Goal: Task Accomplishment & Management: Use online tool/utility

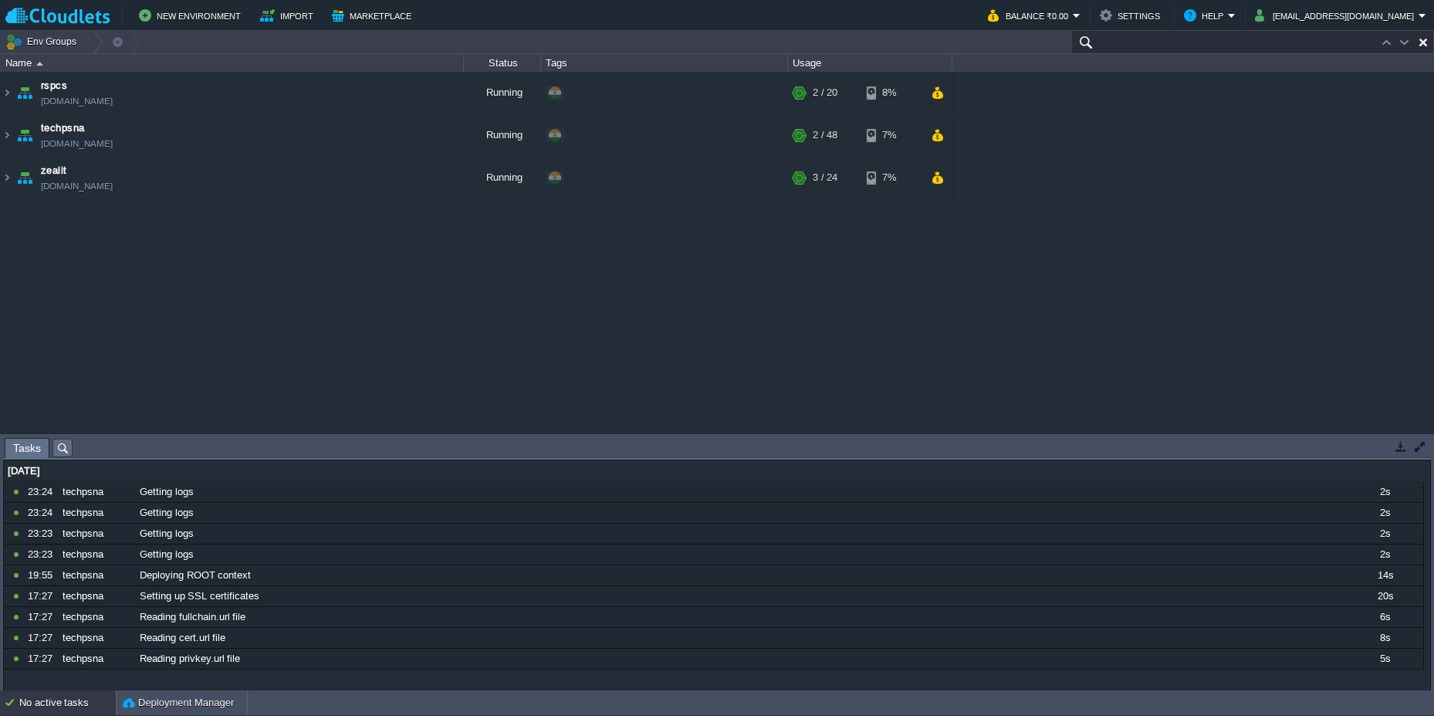
paste input "221889"
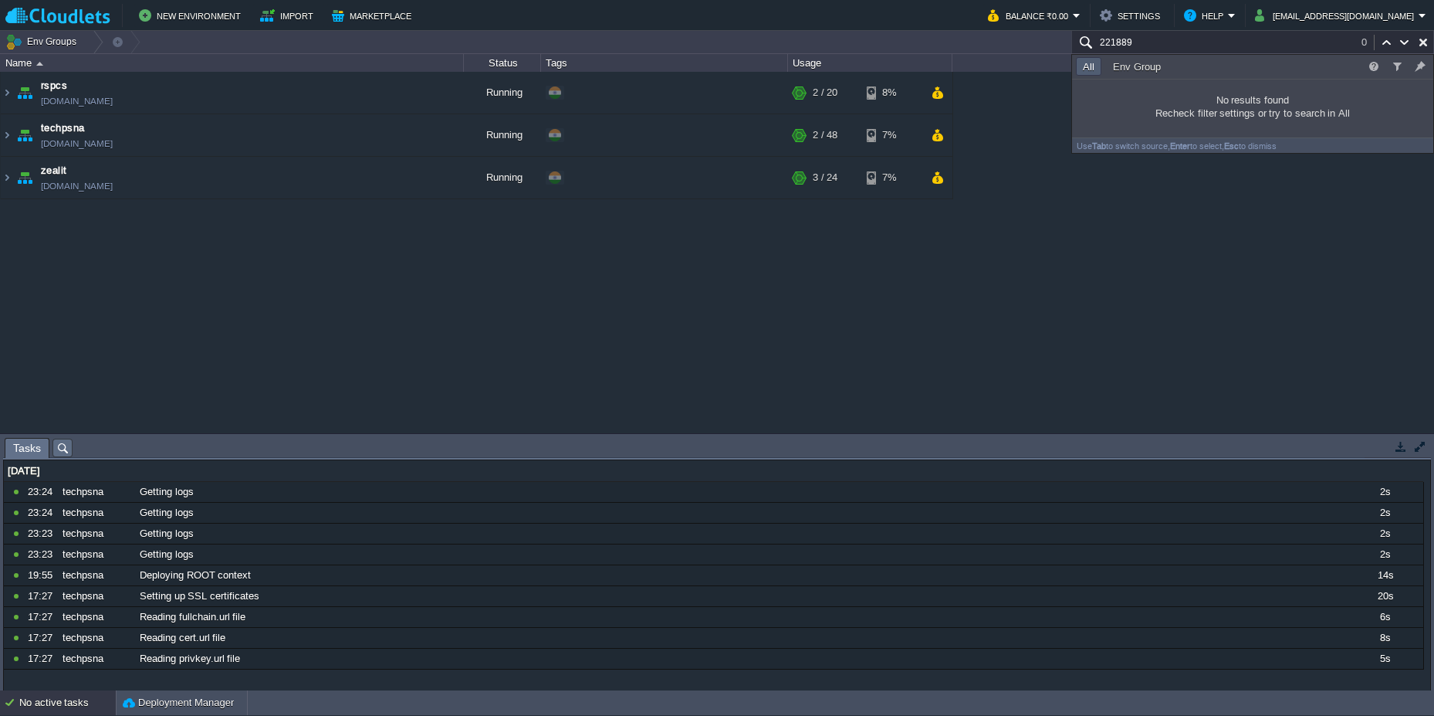
click at [1137, 41] on input "221889" at bounding box center [1252, 42] width 363 height 22
type input "221889"
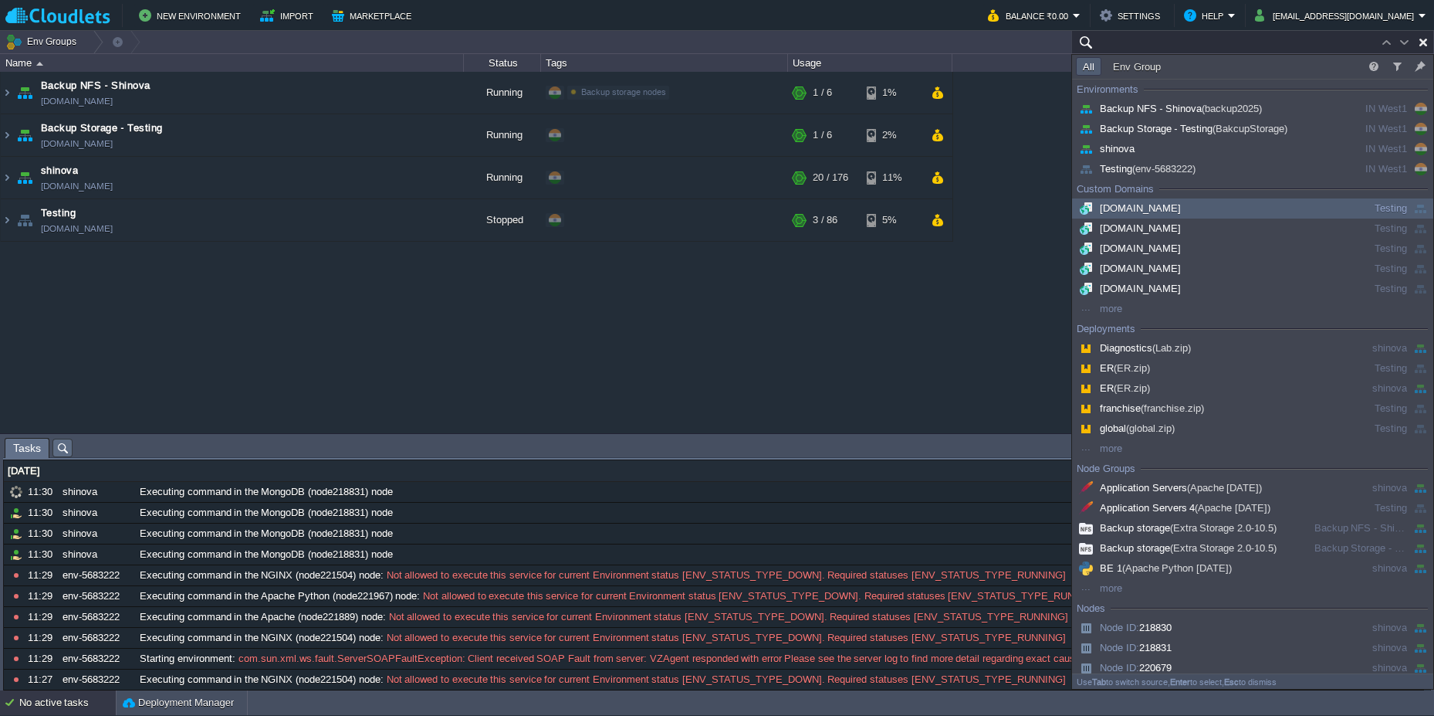
paste input "221889"
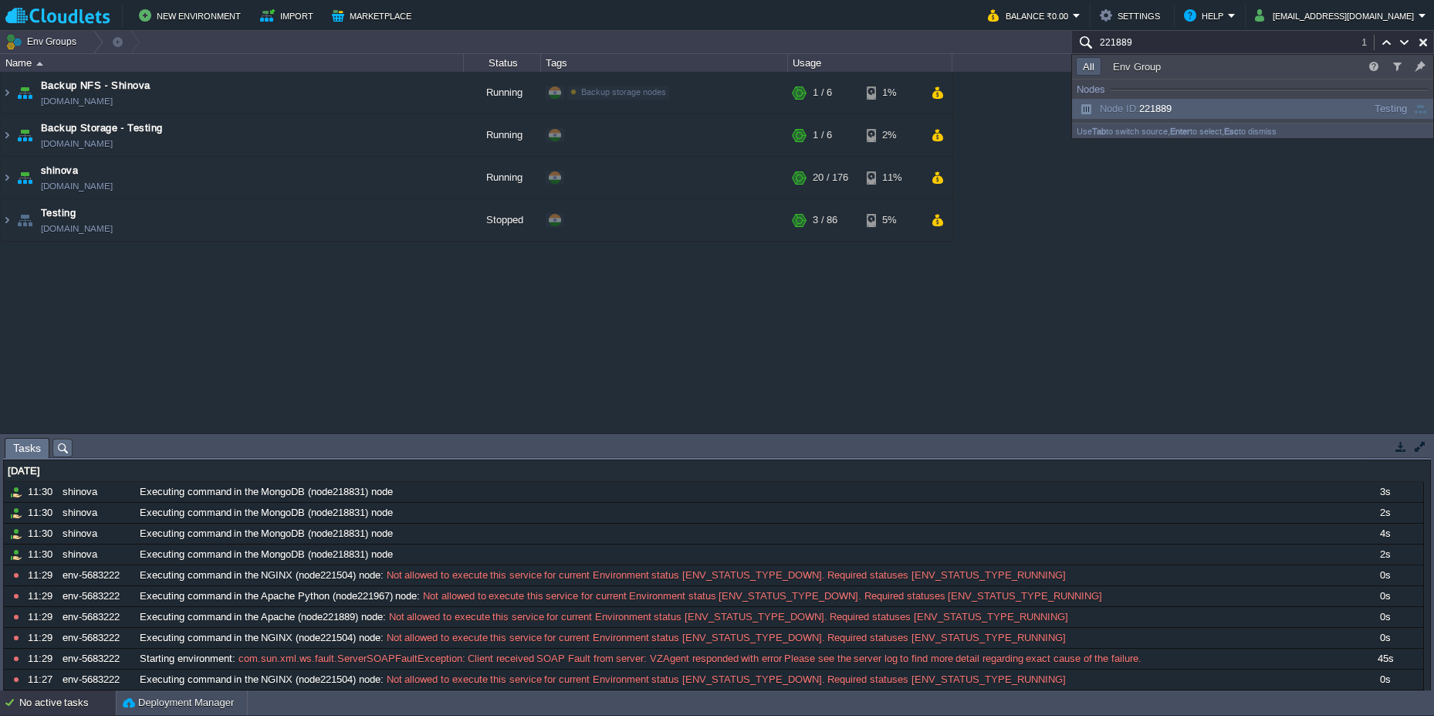
type input "221889"
click at [1159, 103] on span "Node ID: 221889" at bounding box center [1124, 109] width 96 height 12
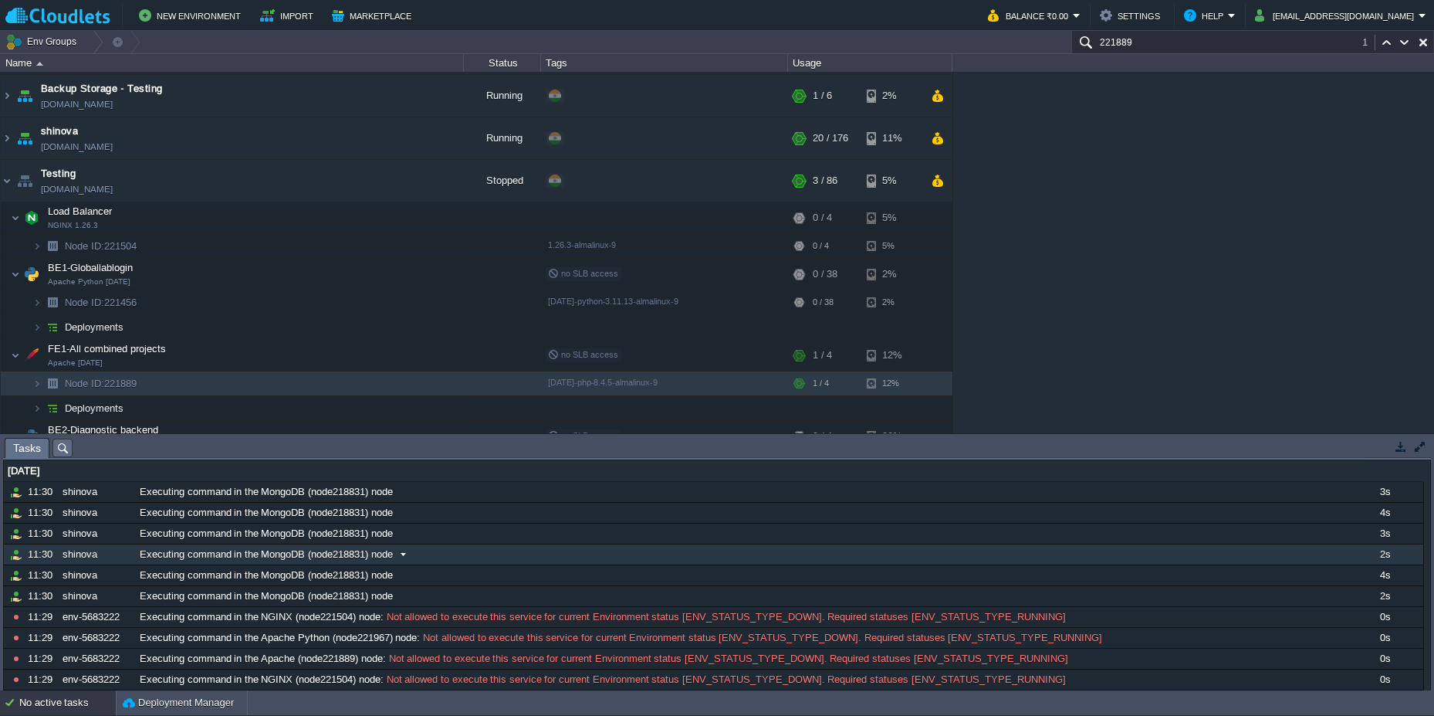
scroll to position [63, 0]
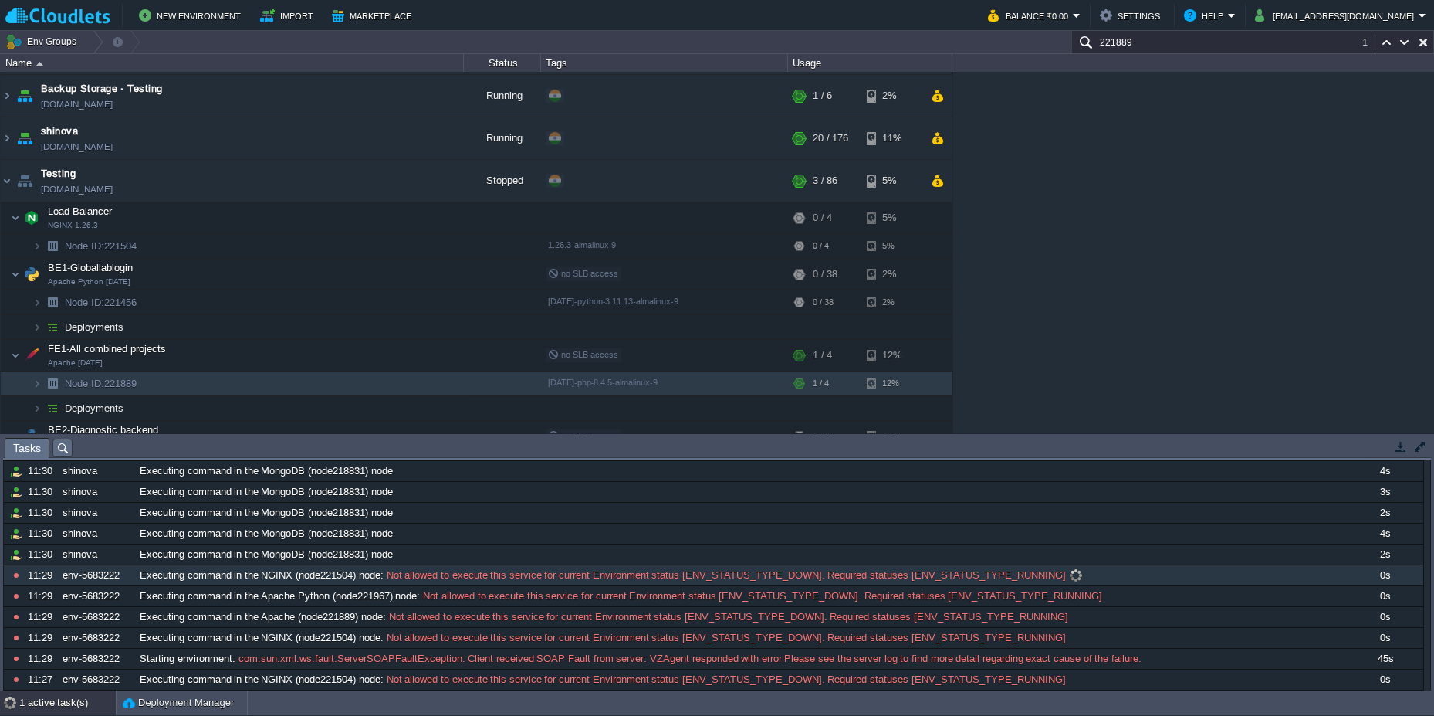
click at [1078, 575] on span at bounding box center [1076, 575] width 21 height 14
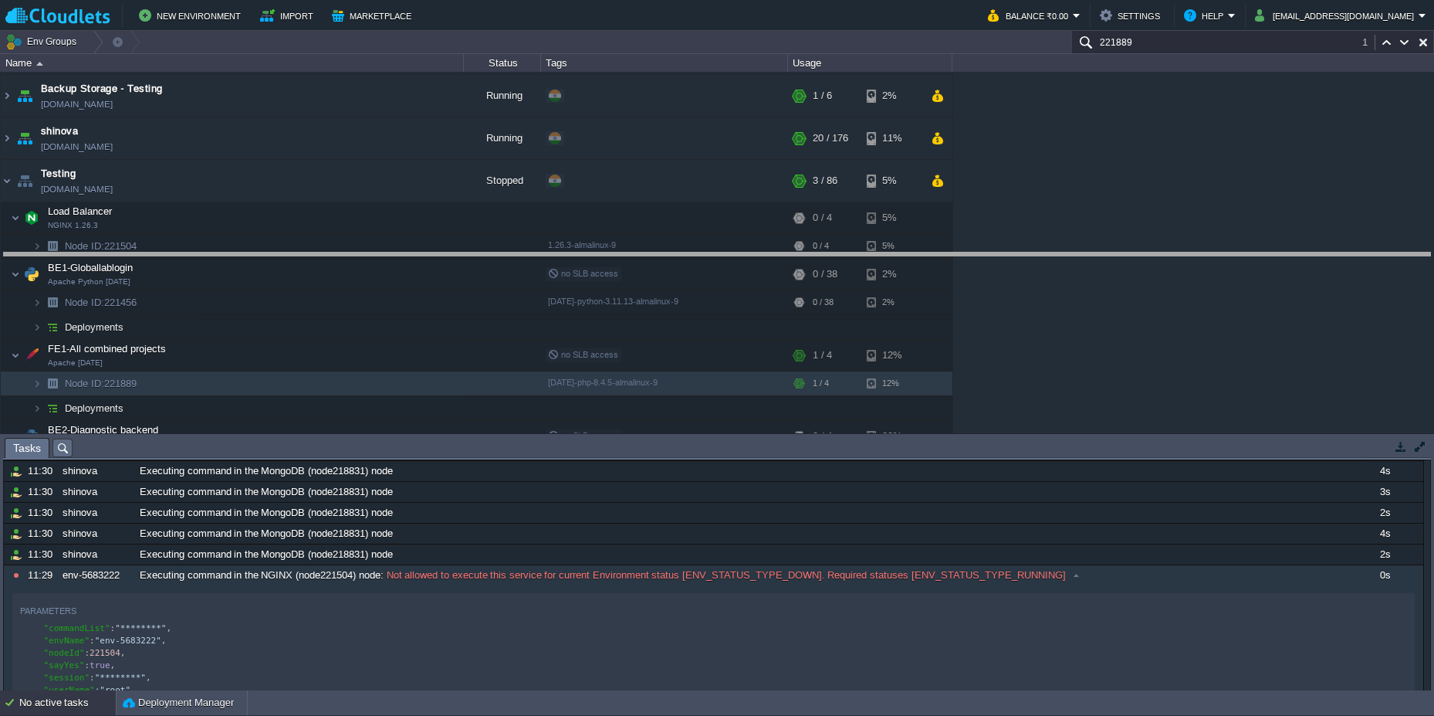
drag, startPoint x: 706, startPoint y: 454, endPoint x: 702, endPoint y: 269, distance: 185.3
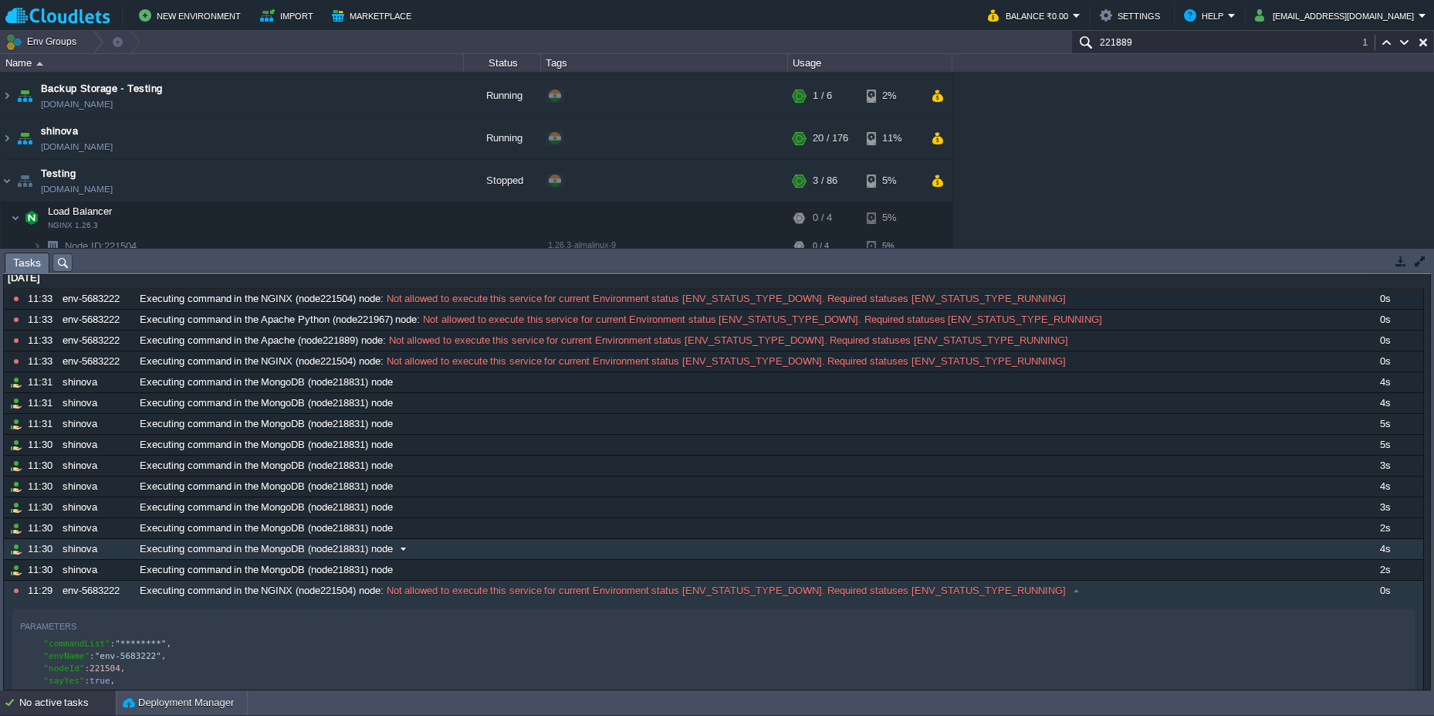
scroll to position [0, 0]
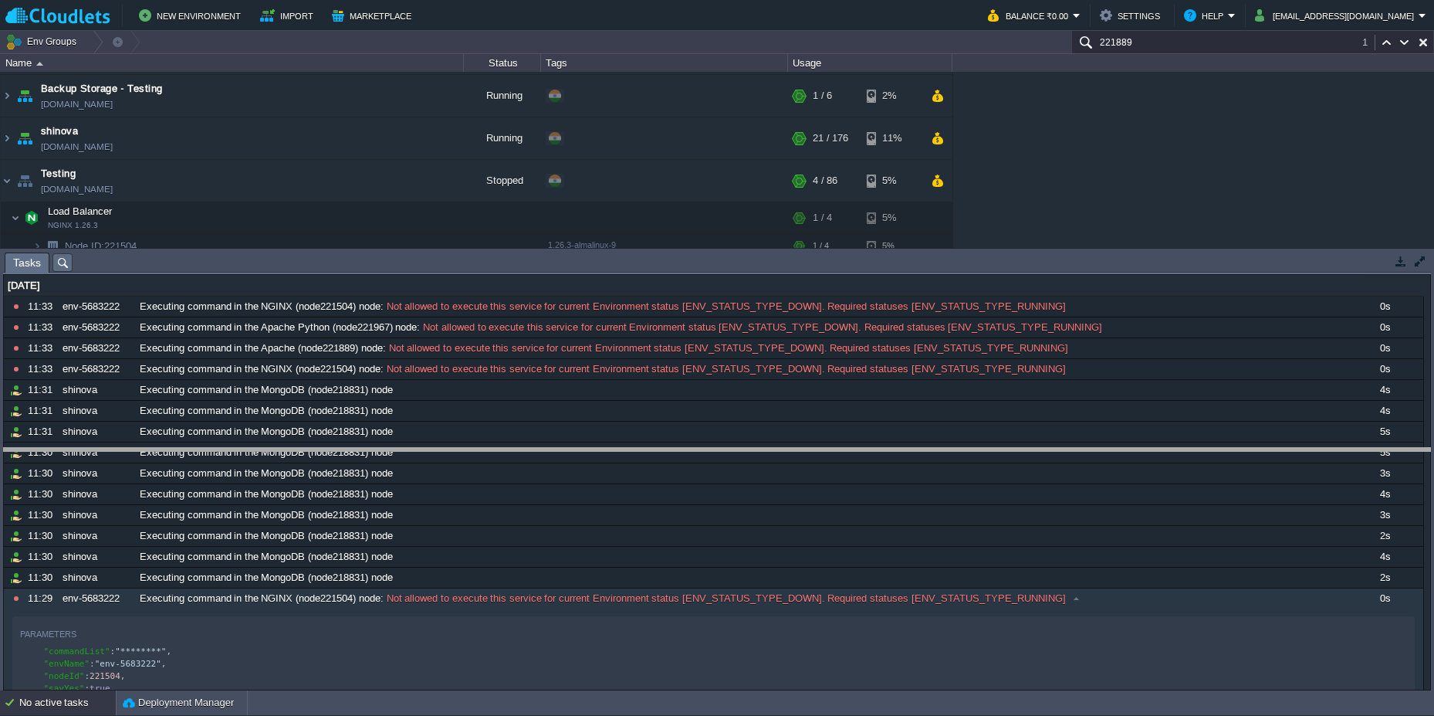
drag, startPoint x: 360, startPoint y: 272, endPoint x: 367, endPoint y: 465, distance: 193.1
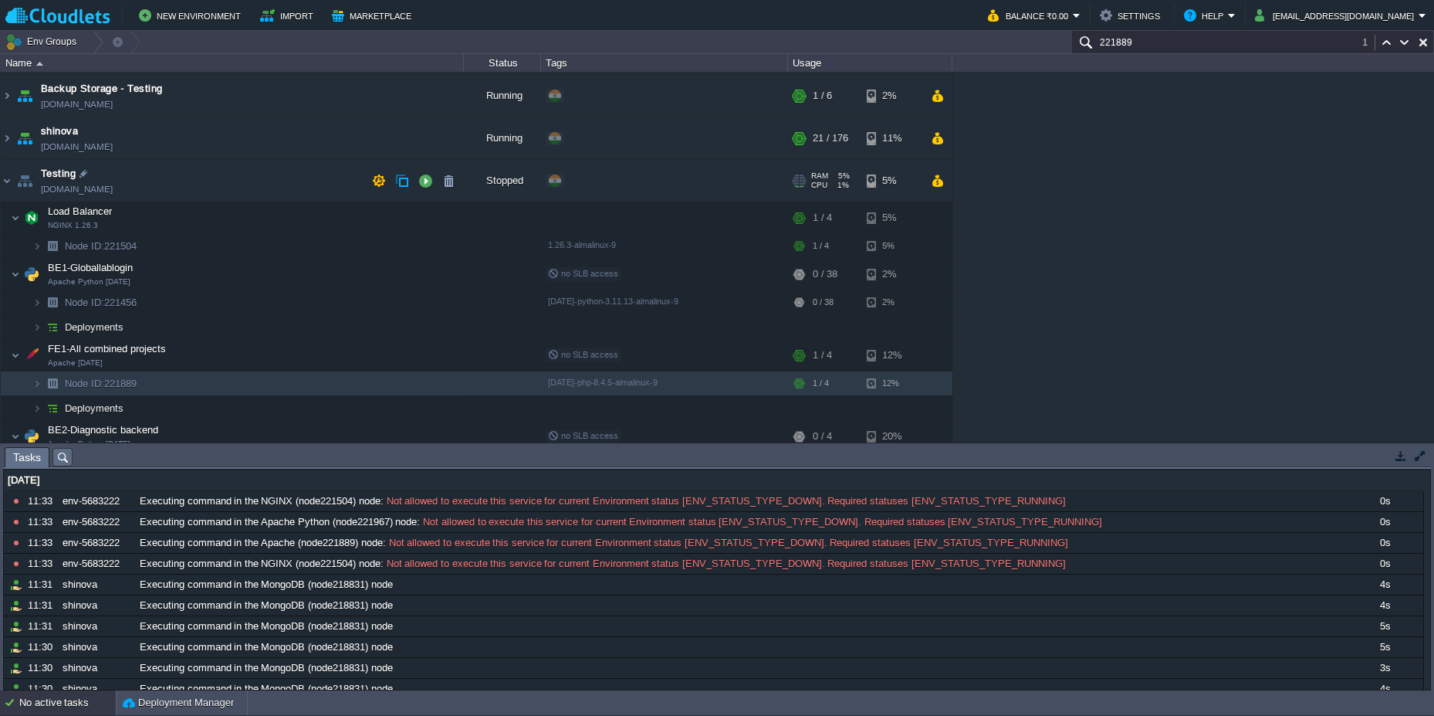
click at [192, 176] on td "Testing [DOMAIN_NAME]" at bounding box center [232, 181] width 463 height 42
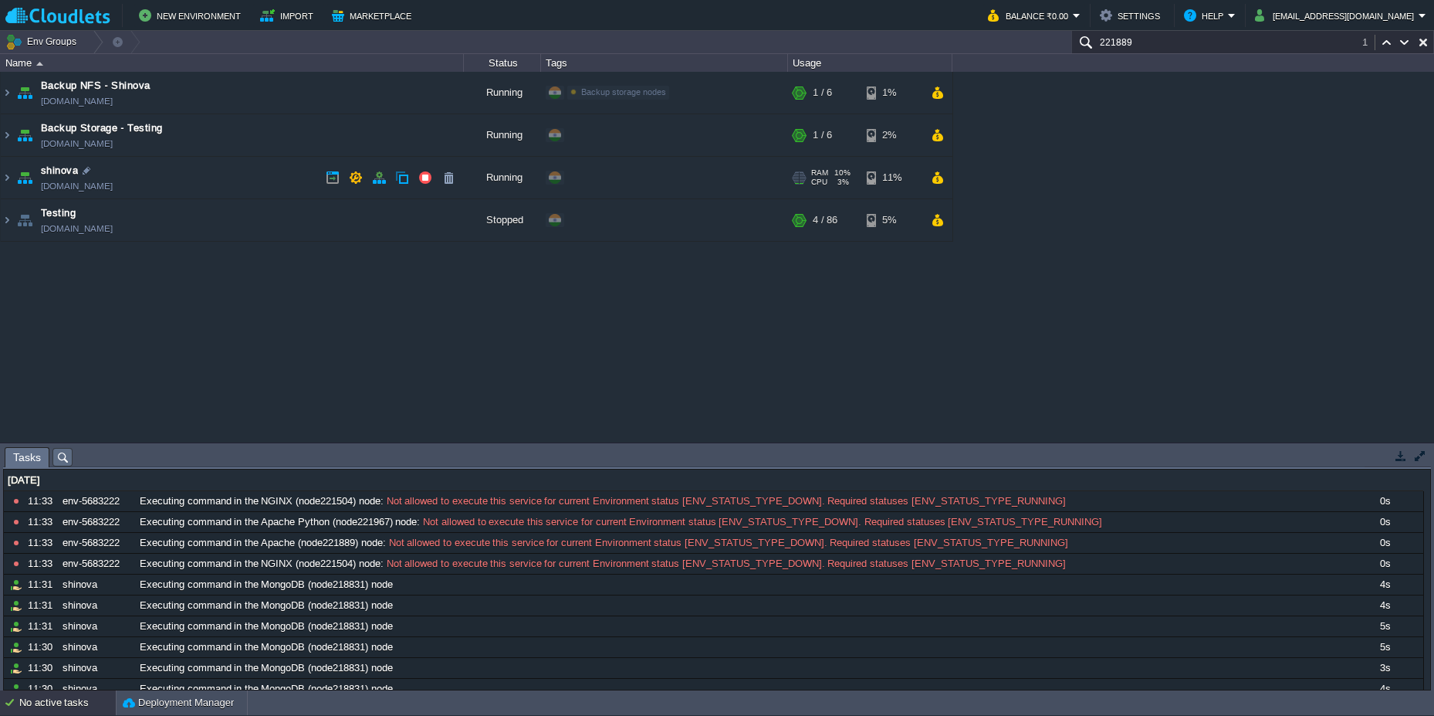
click at [192, 176] on td "shinova [DOMAIN_NAME]" at bounding box center [232, 178] width 463 height 42
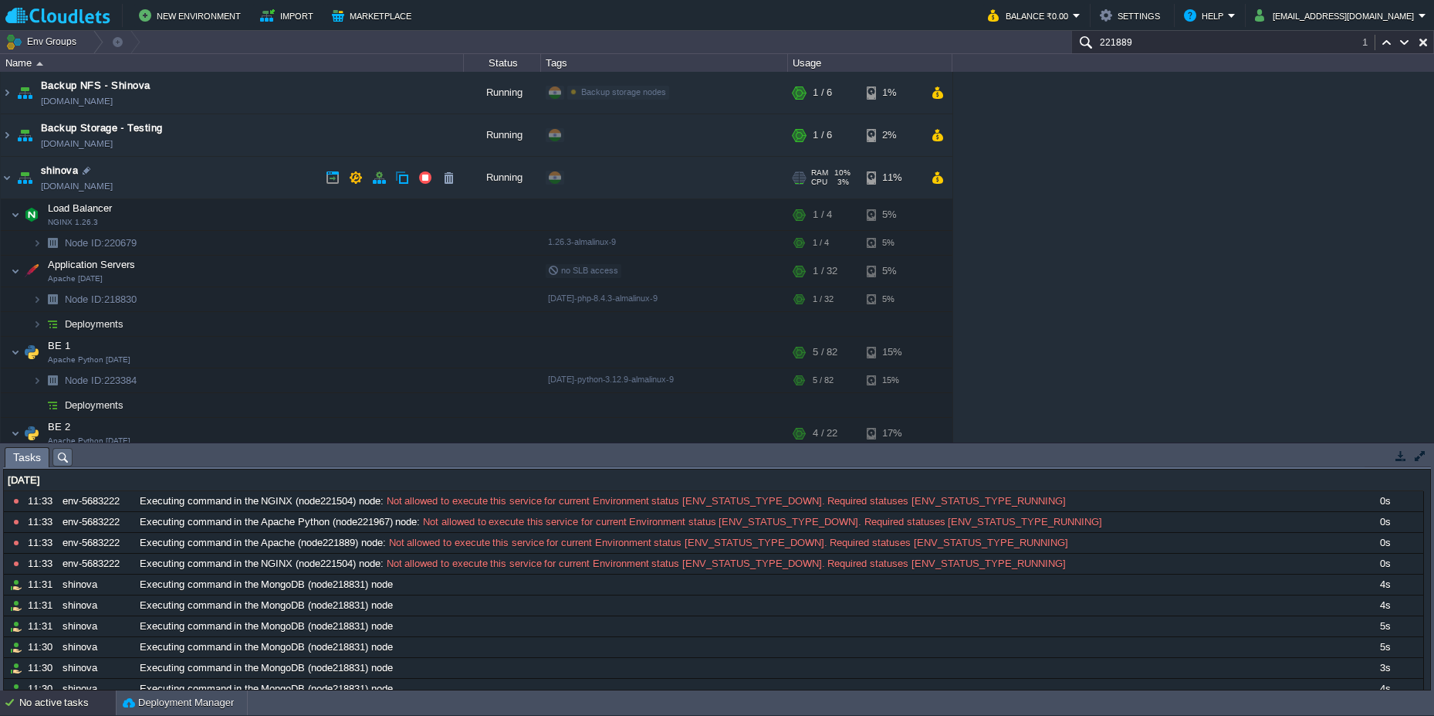
click at [192, 176] on td "shinova [DOMAIN_NAME]" at bounding box center [232, 178] width 463 height 42
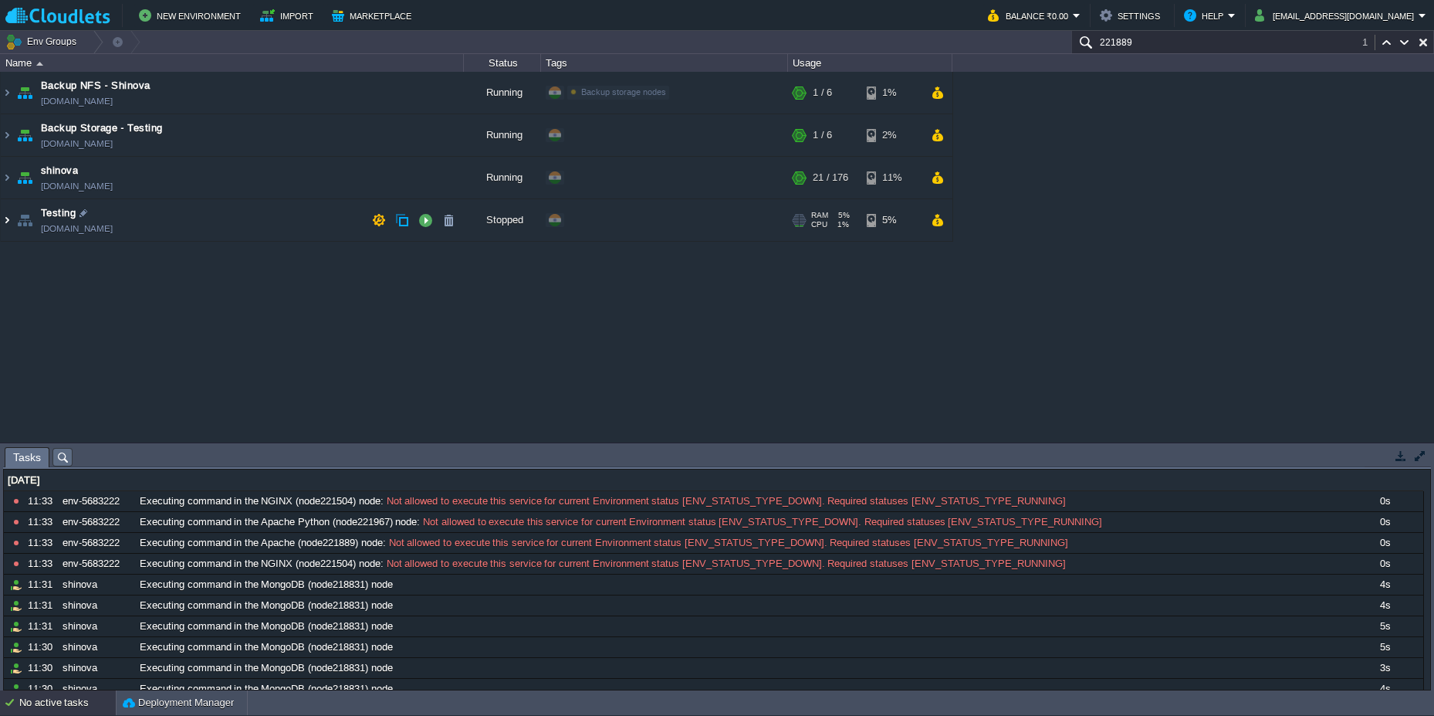
click at [4, 218] on img at bounding box center [7, 220] width 12 height 42
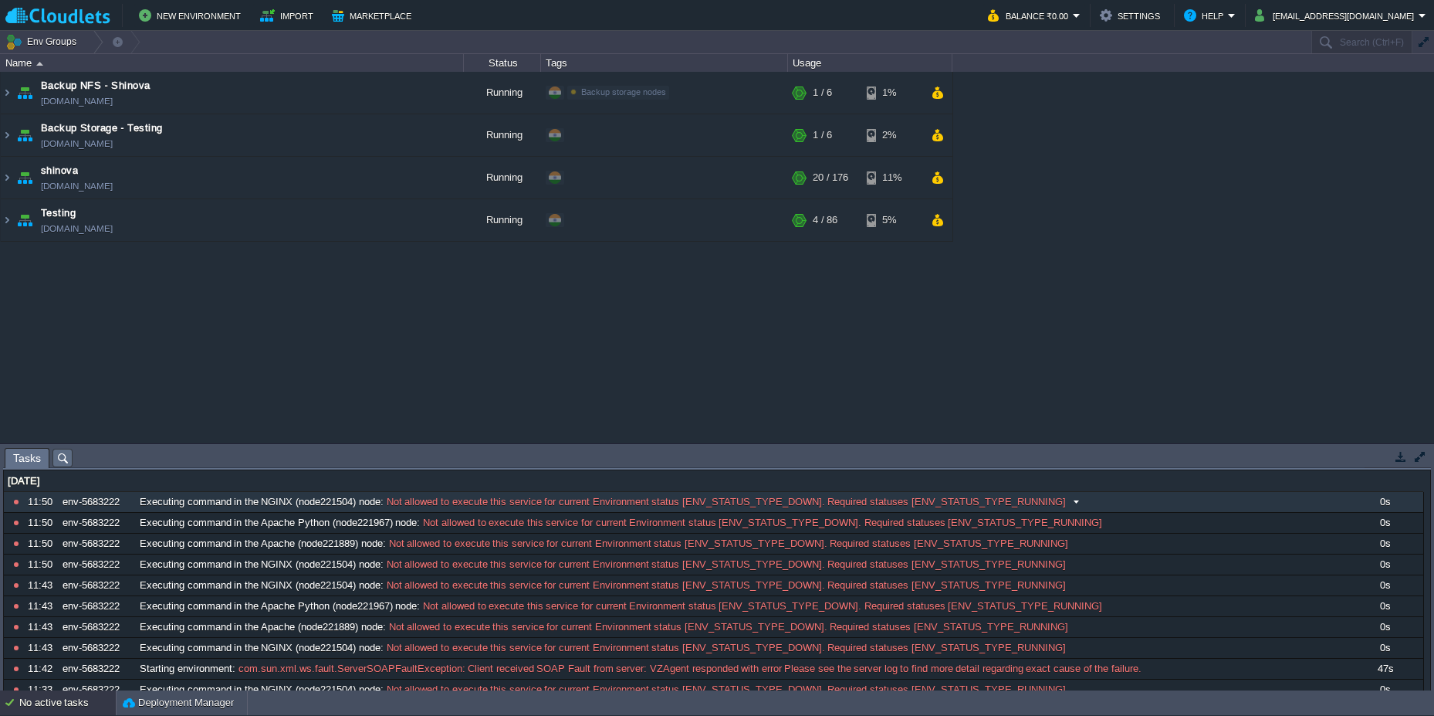
click at [1071, 499] on span at bounding box center [1076, 502] width 21 height 14
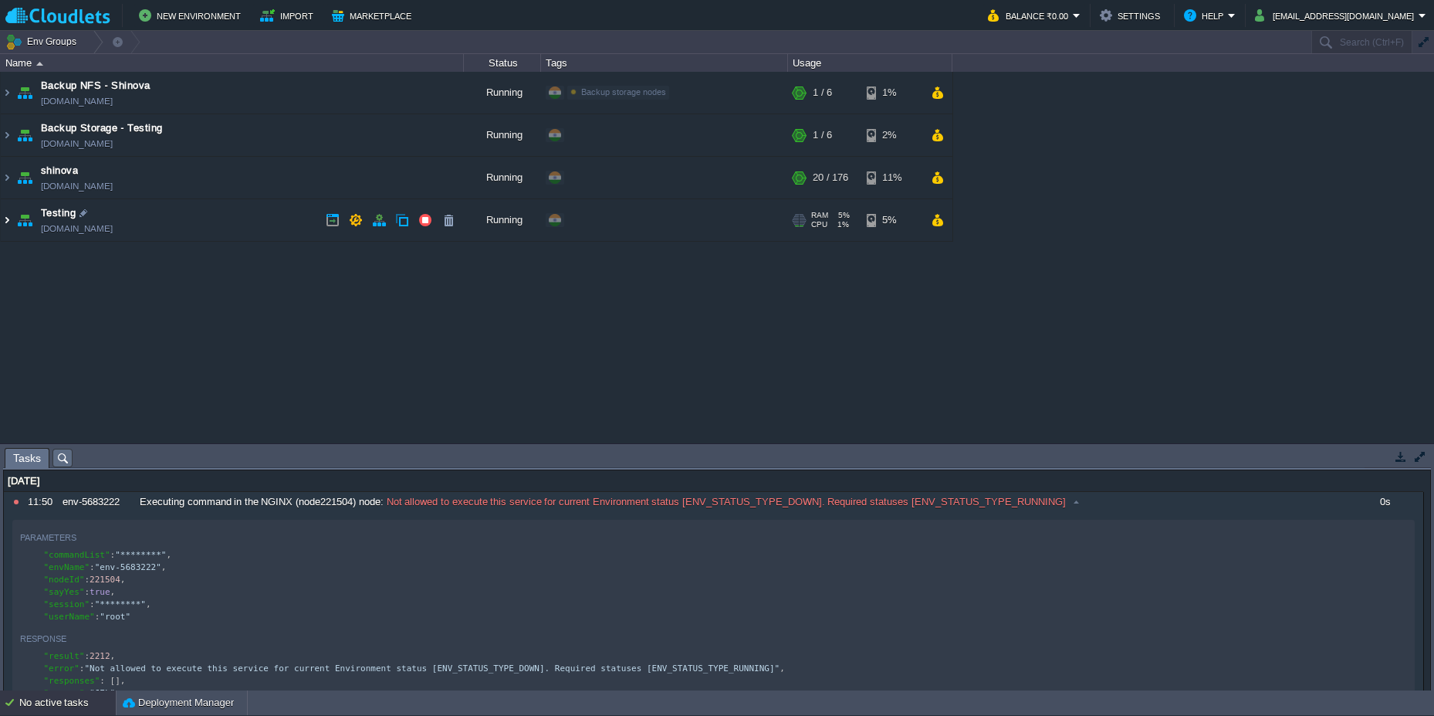
click at [9, 224] on img at bounding box center [7, 220] width 12 height 42
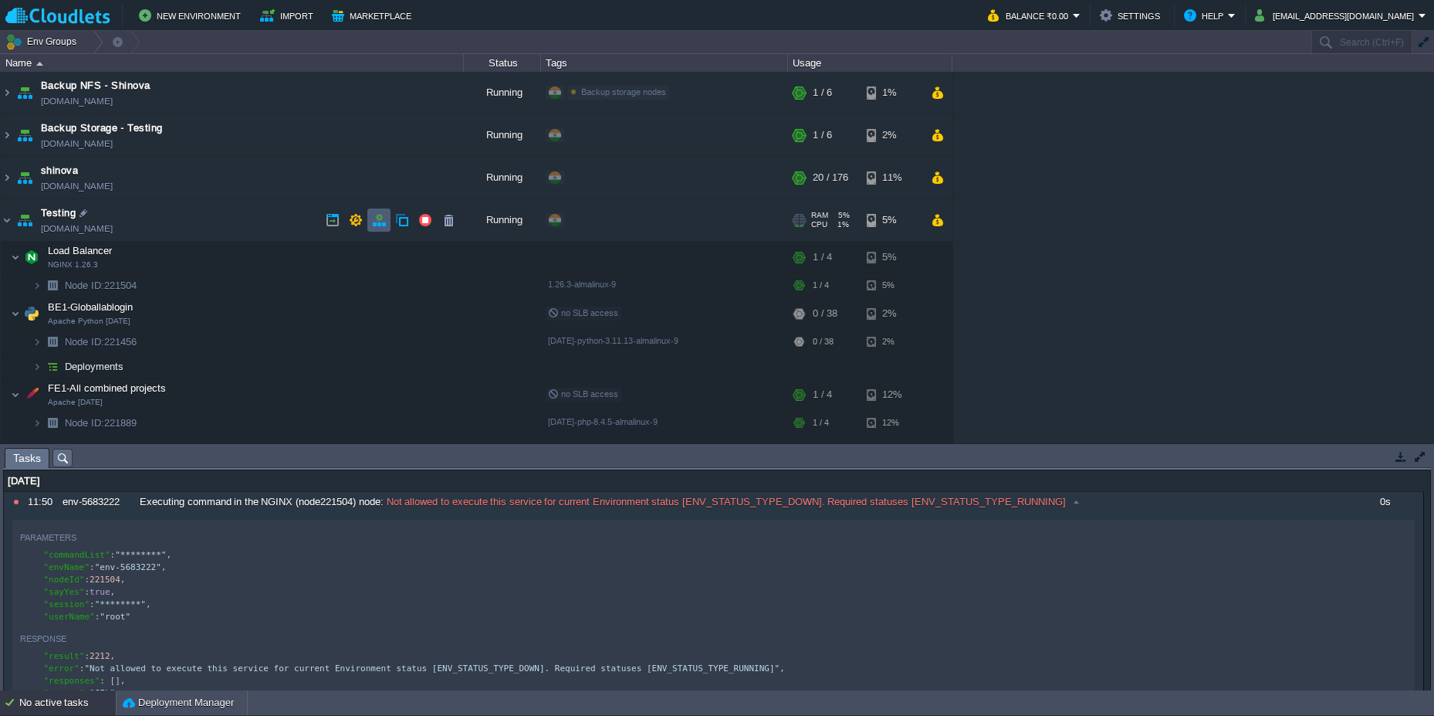
click at [368, 223] on td at bounding box center [378, 219] width 23 height 23
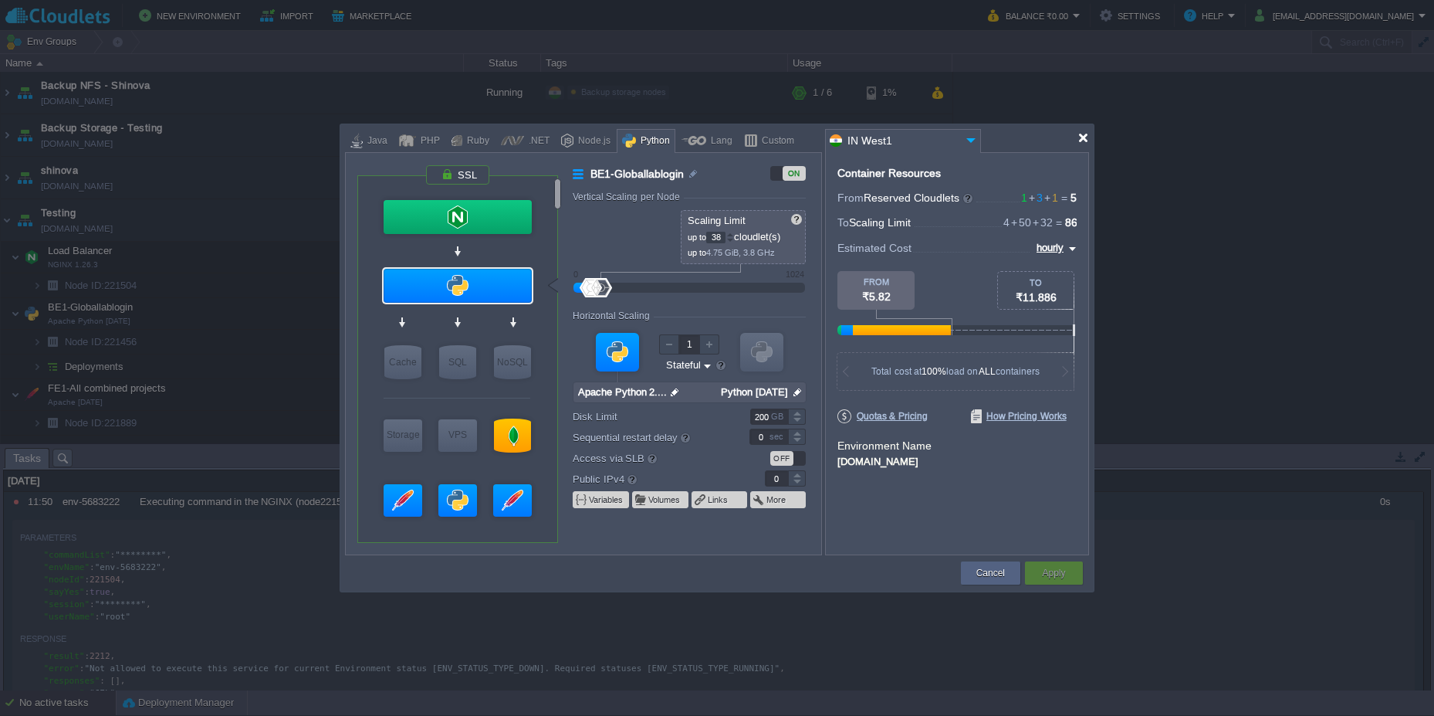
click at [1084, 139] on div at bounding box center [1084, 138] width 12 height 12
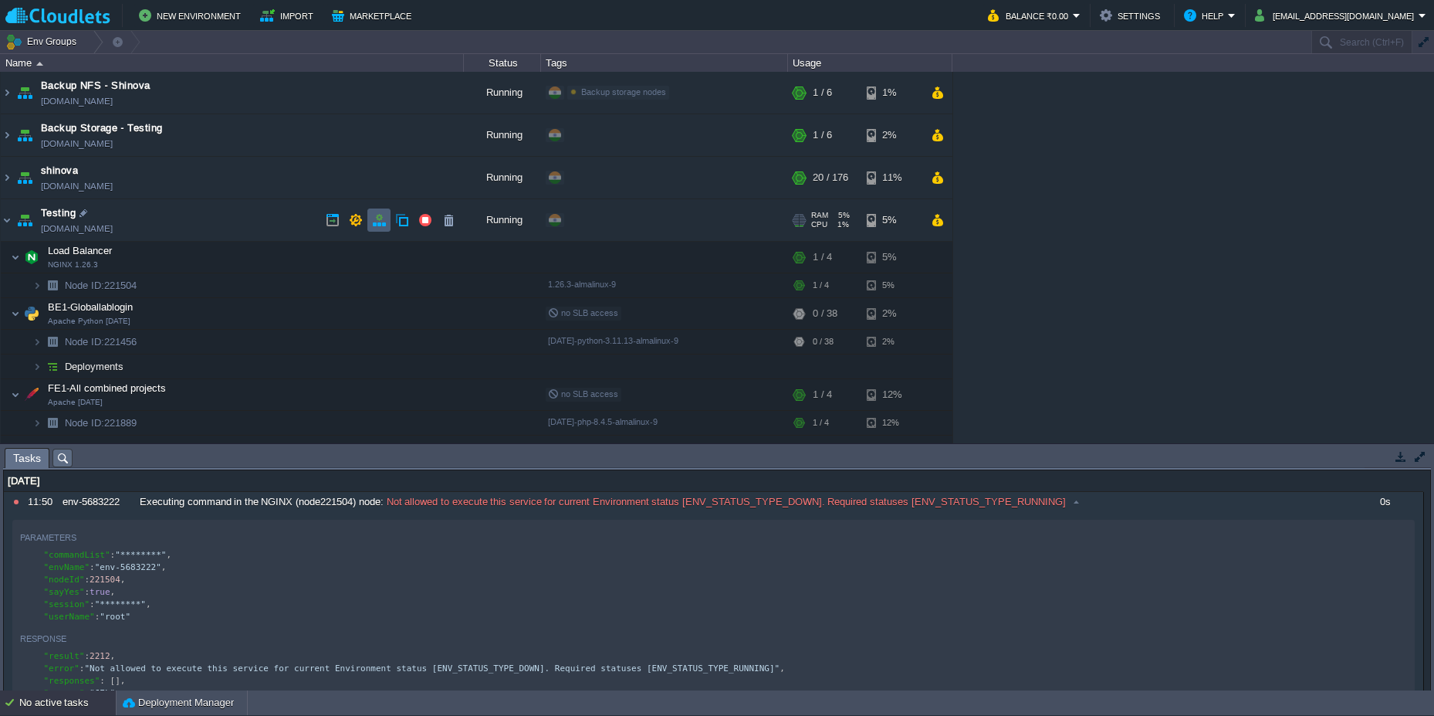
click at [368, 228] on td at bounding box center [378, 219] width 23 height 23
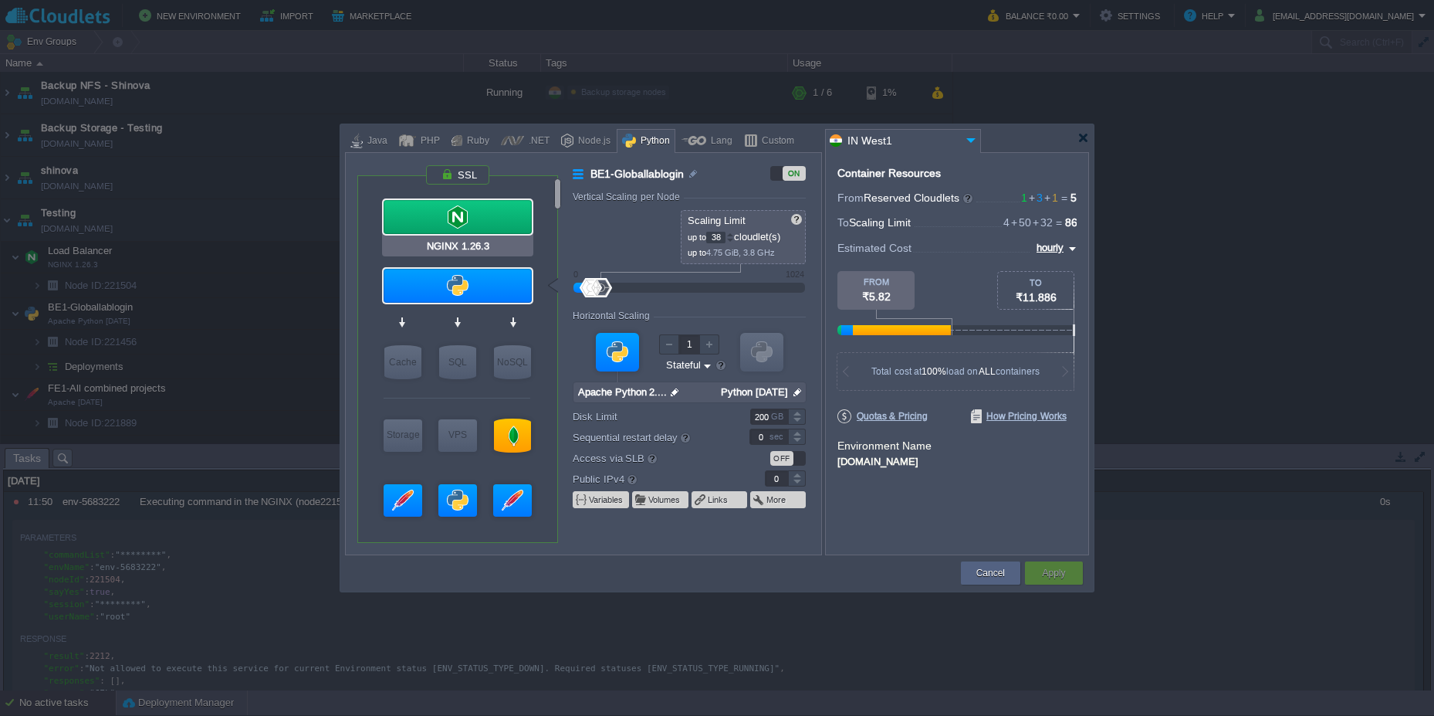
click at [454, 220] on div at bounding box center [458, 217] width 148 height 34
type input "Load Balancer"
type input "1"
type input "4"
type input "NGINX 1.26.3"
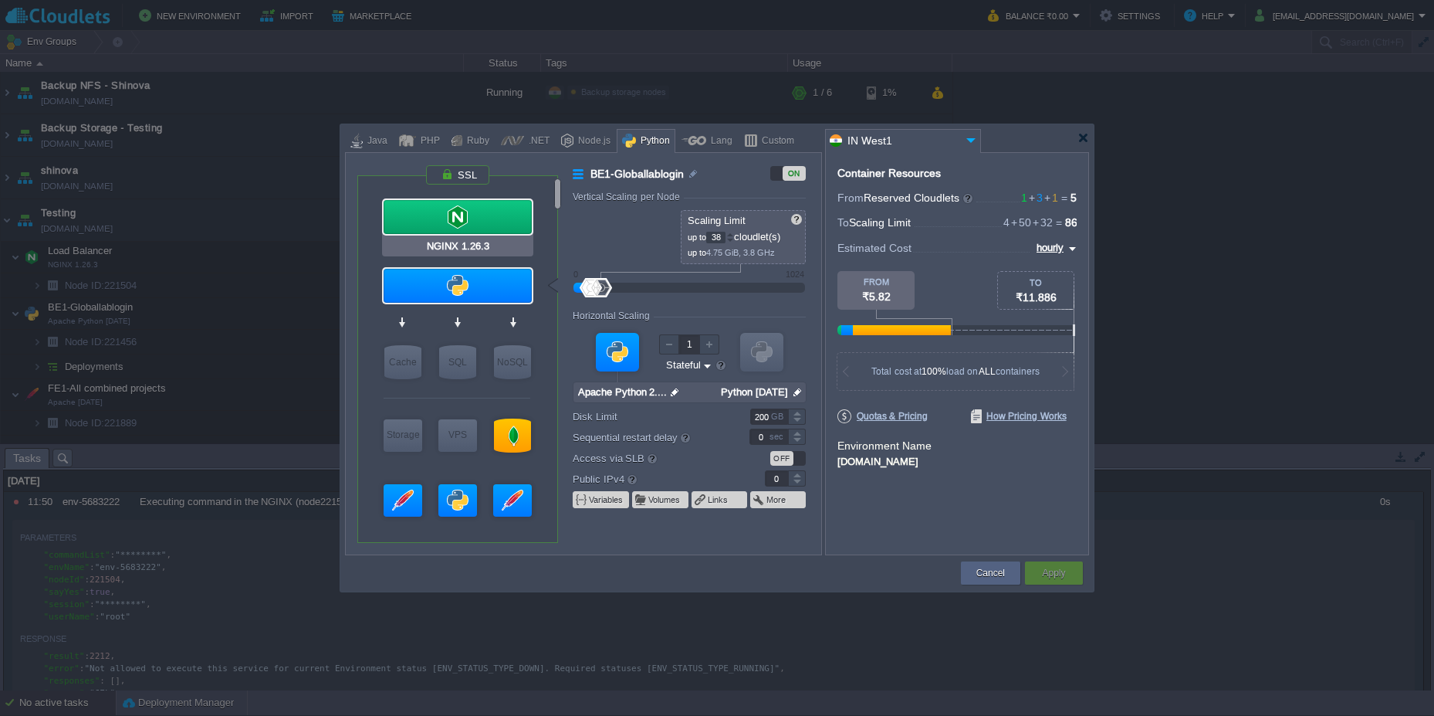
type input "null"
type input "1.26.3-almalinux-9"
type input "20"
type input "30"
type input "1"
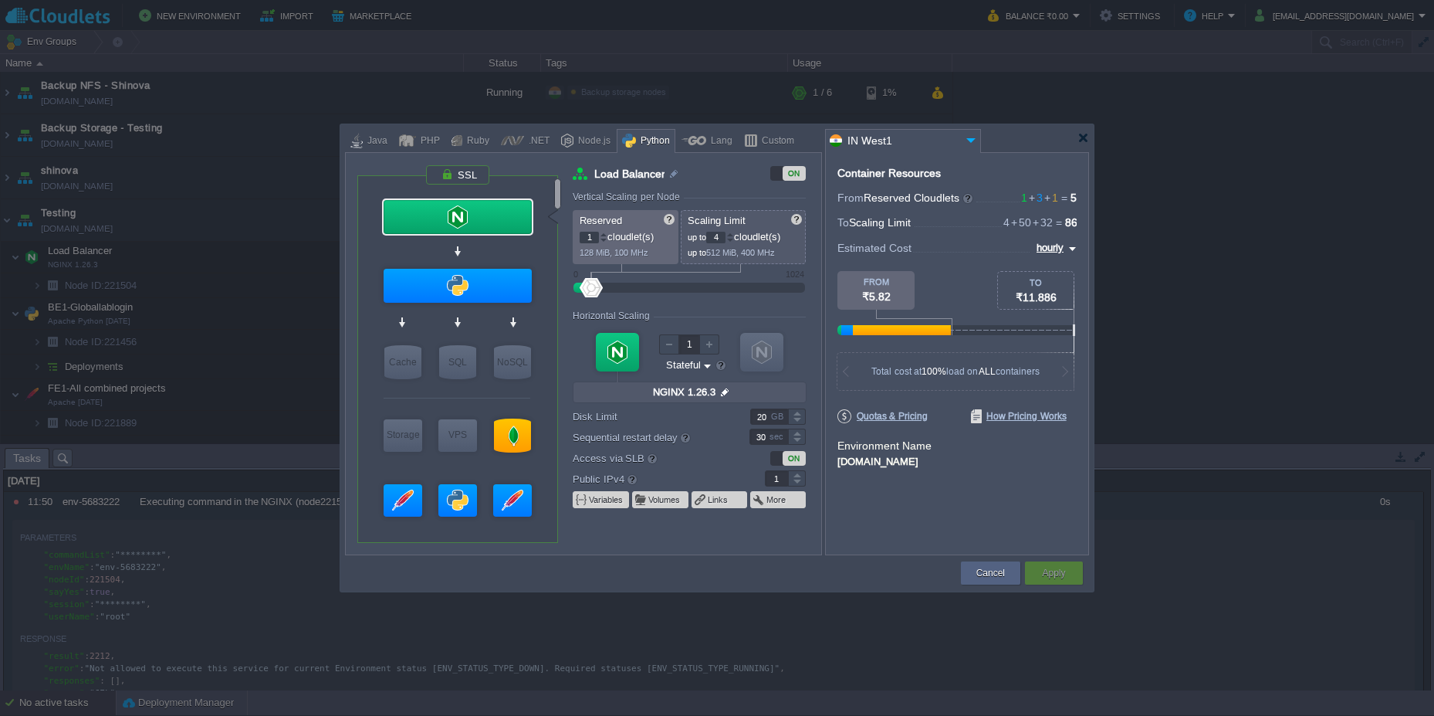
type input "Apache Python [DATE]"
click at [504, 289] on div at bounding box center [458, 286] width 148 height 34
type input "BE1-Globallablogin"
type input "0"
type input "38"
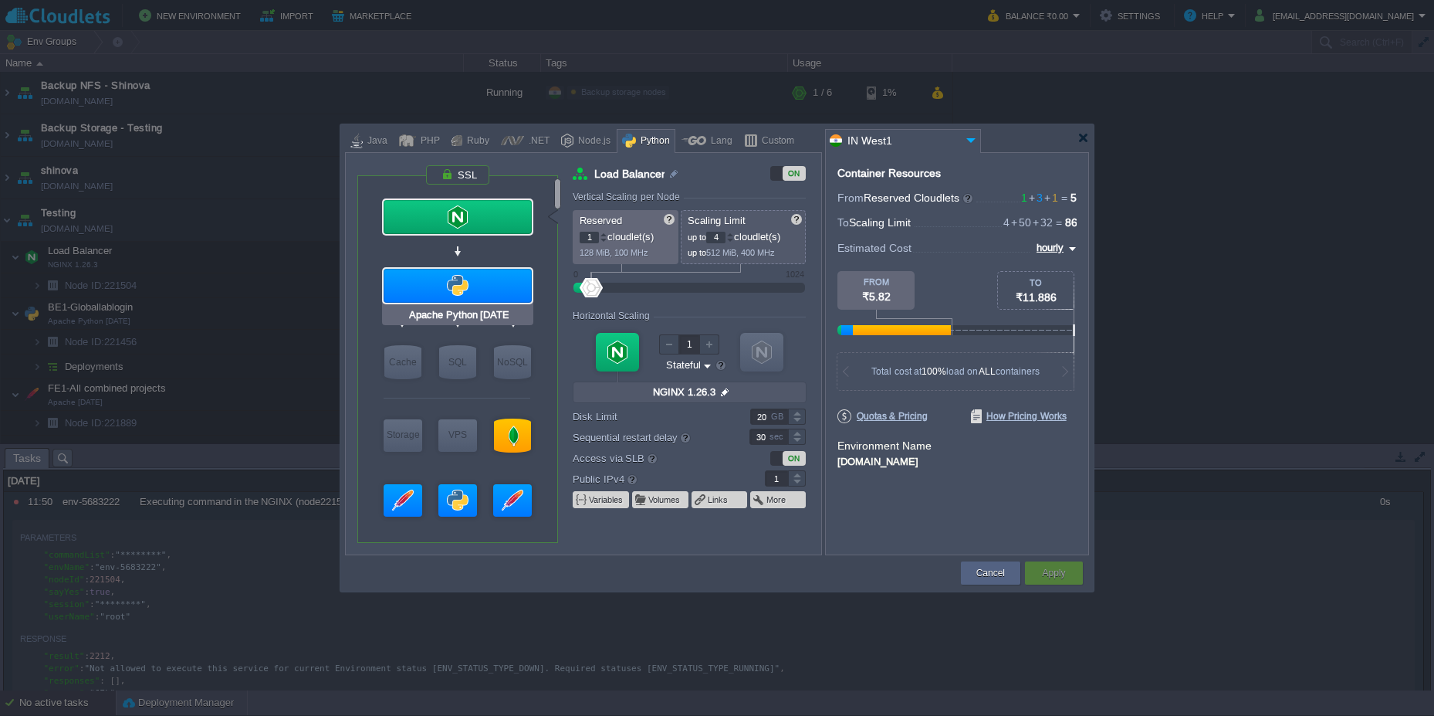
type input "Apache Python 2...."
type input "null"
type input "Python 3.11.13"
type input "200"
type input "0"
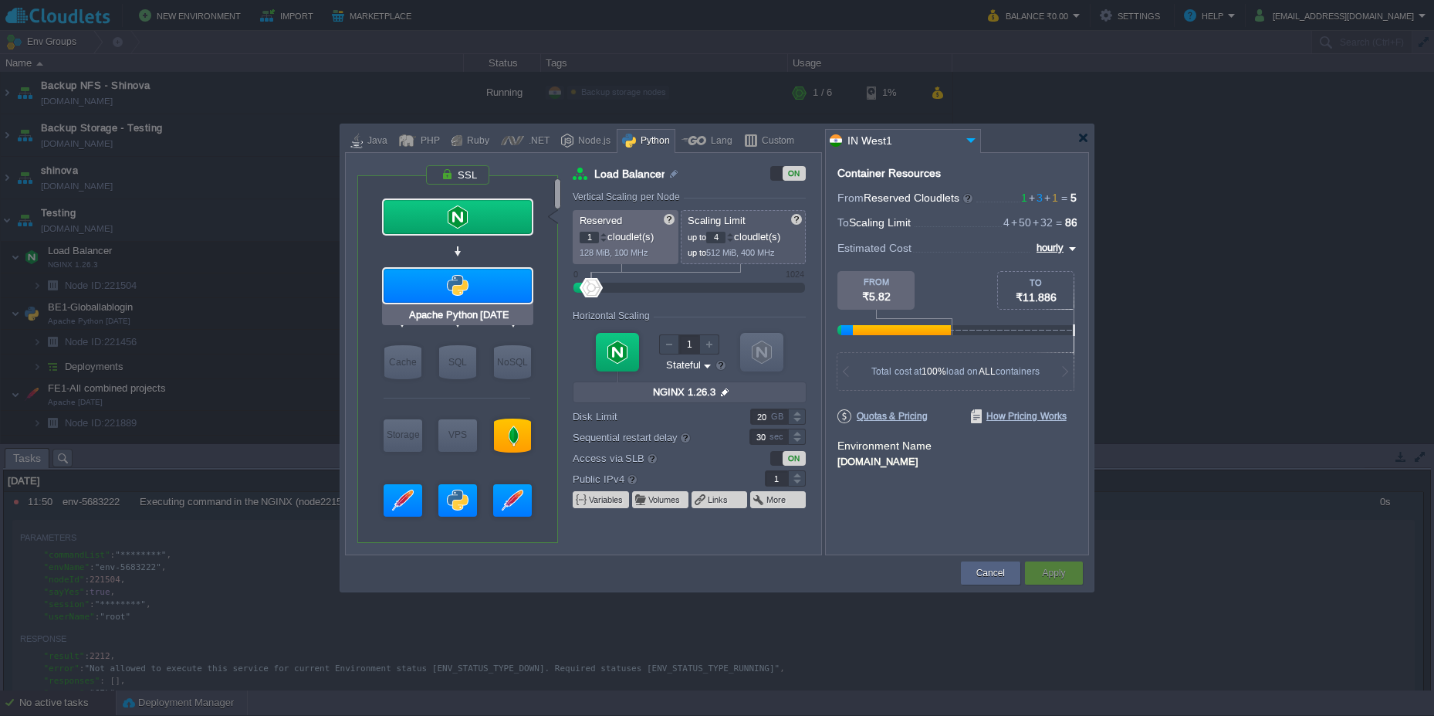
type input "0"
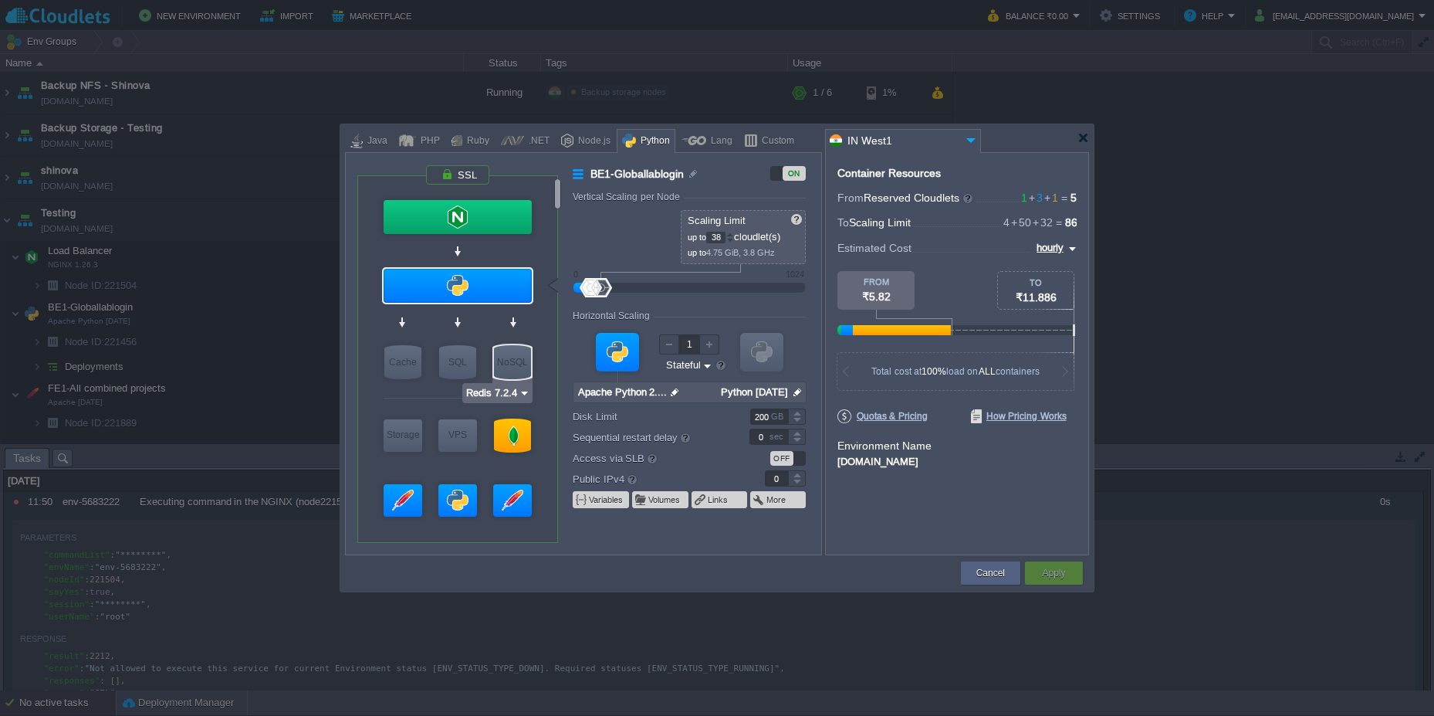
type input "MongoDB 7.0.15"
click at [518, 446] on div at bounding box center [512, 435] width 37 height 34
type input "DB-Global"
type input "1"
type input "32"
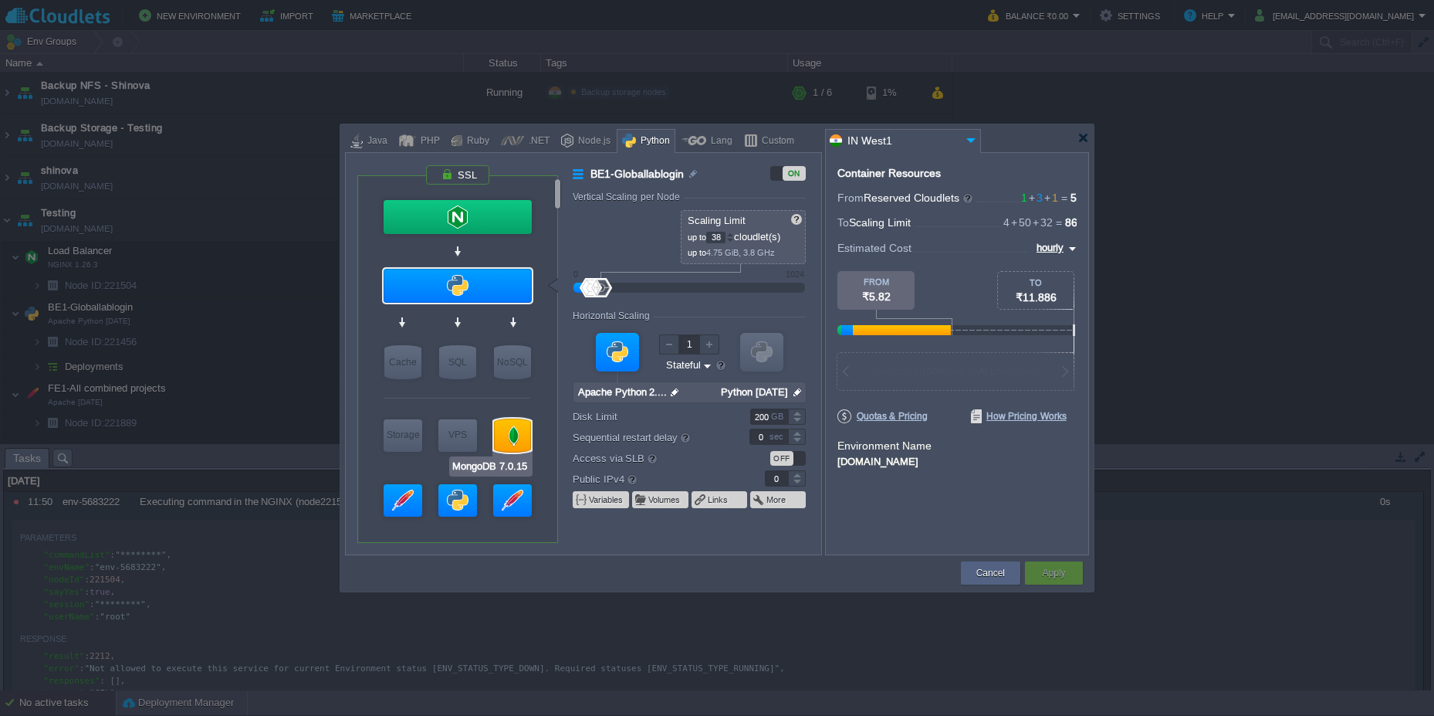
type input "MongoDB 7.0.15"
type input "null"
type input "7.0.15-almalinux-9"
type input "Stateless"
type input "20"
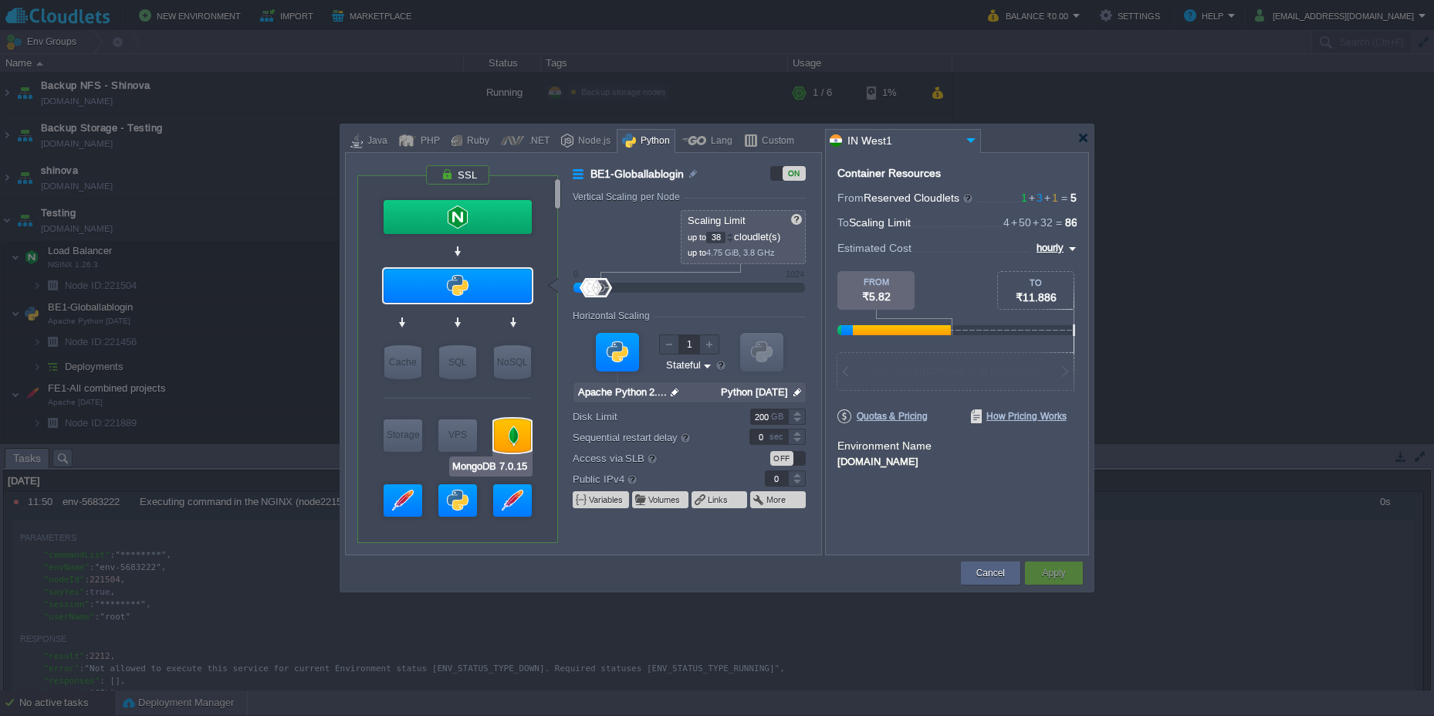
type input "30"
type input "1"
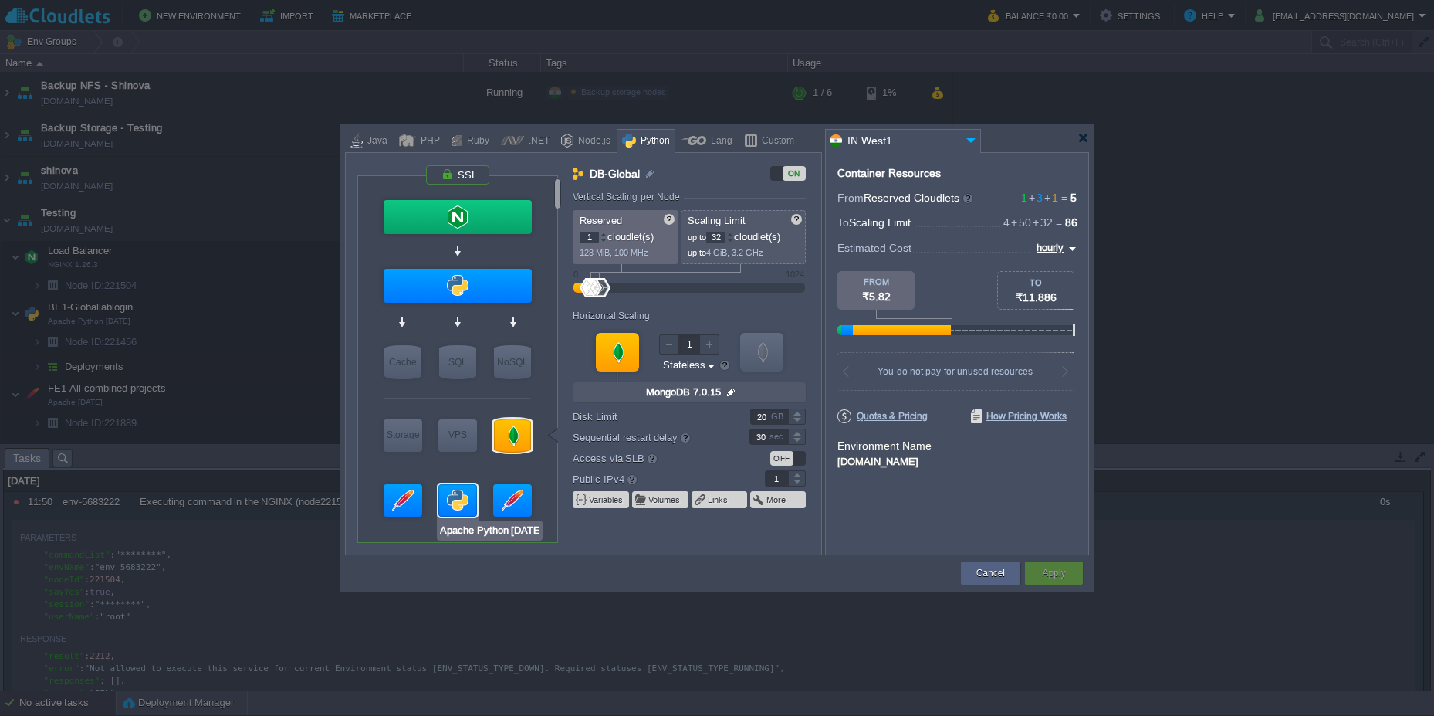
type input "Apache [DATE]"
click at [399, 503] on div at bounding box center [403, 500] width 39 height 32
type input "FE1-All combined projects"
type input "4"
type input "Apache [DATE]"
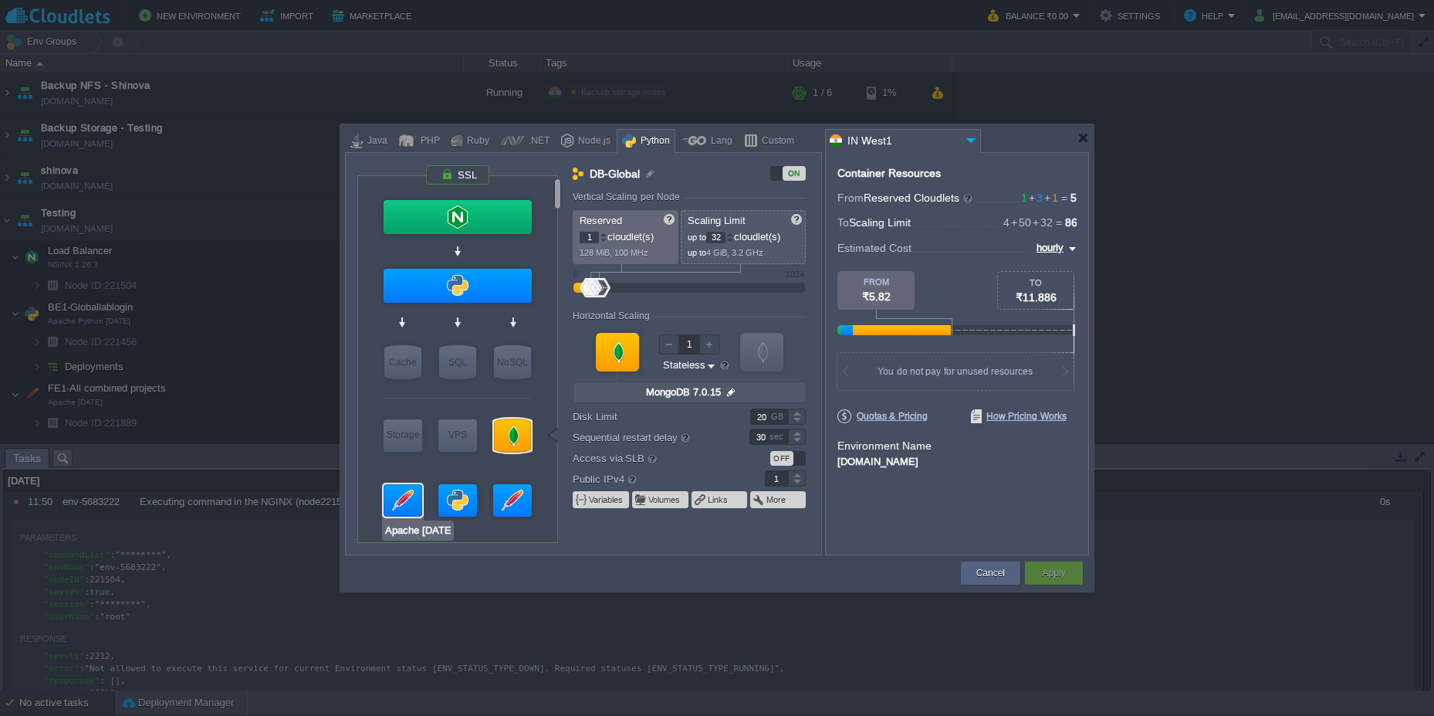
type input "null"
type input "PHP 8.4.5"
type input "Stateful"
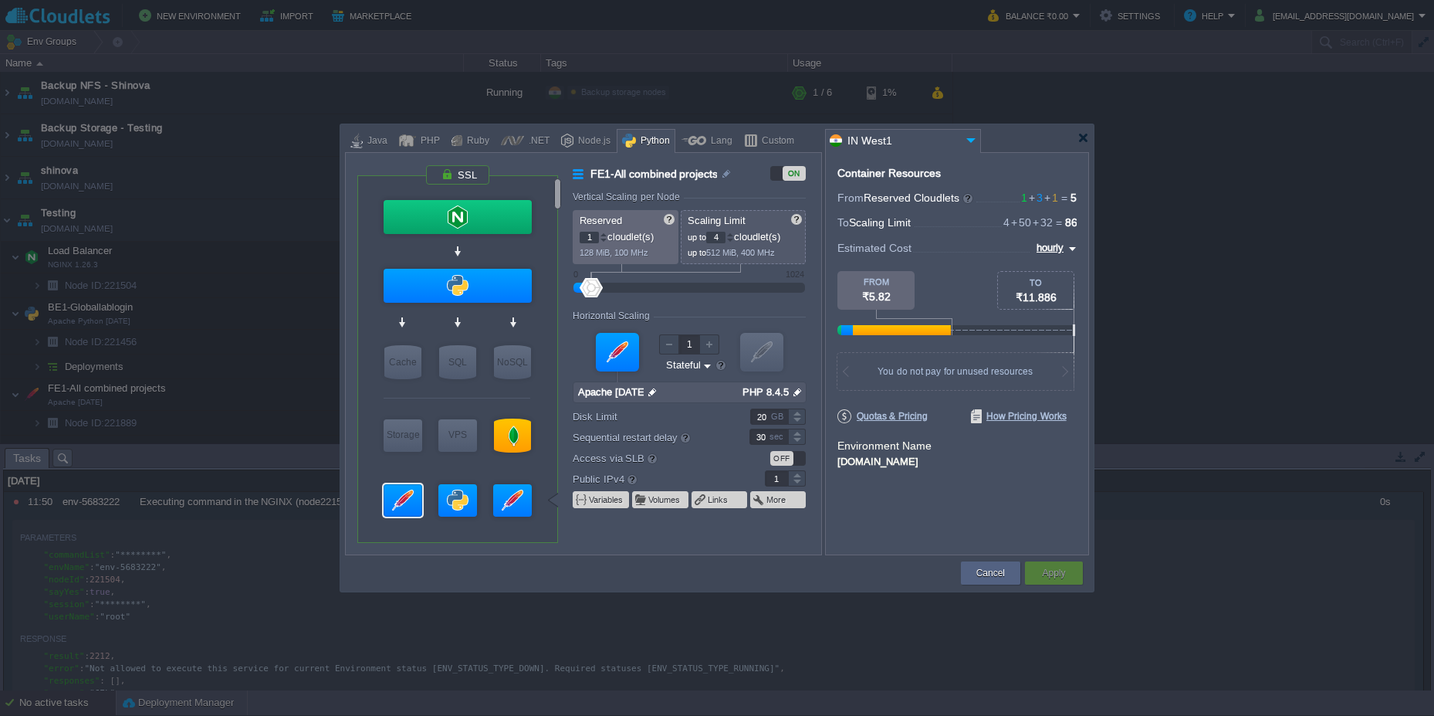
type input "Apache [DATE]"
click at [501, 497] on div at bounding box center [512, 500] width 39 height 32
type input "Application Servers 4"
type input "null"
type input "PHP 8.4.5"
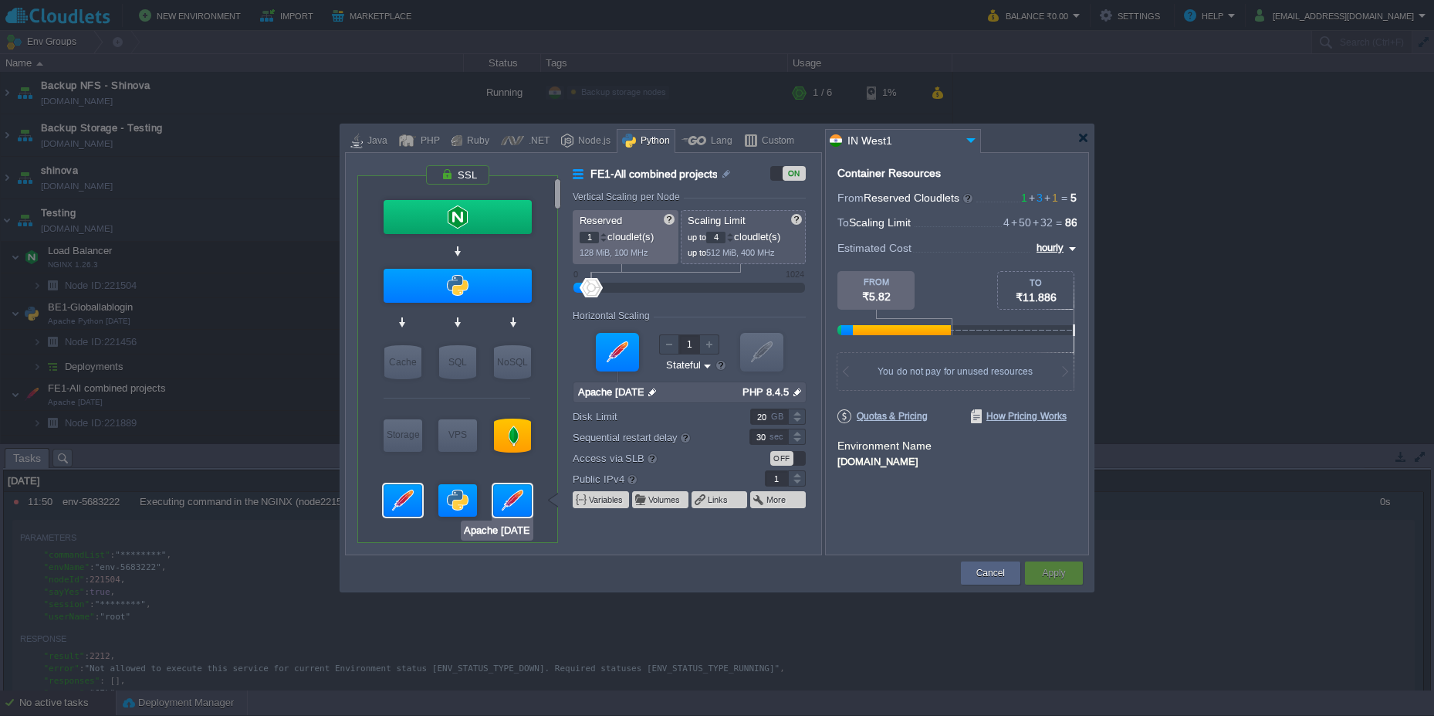
type input "0"
type input "NGINX 1.26.3"
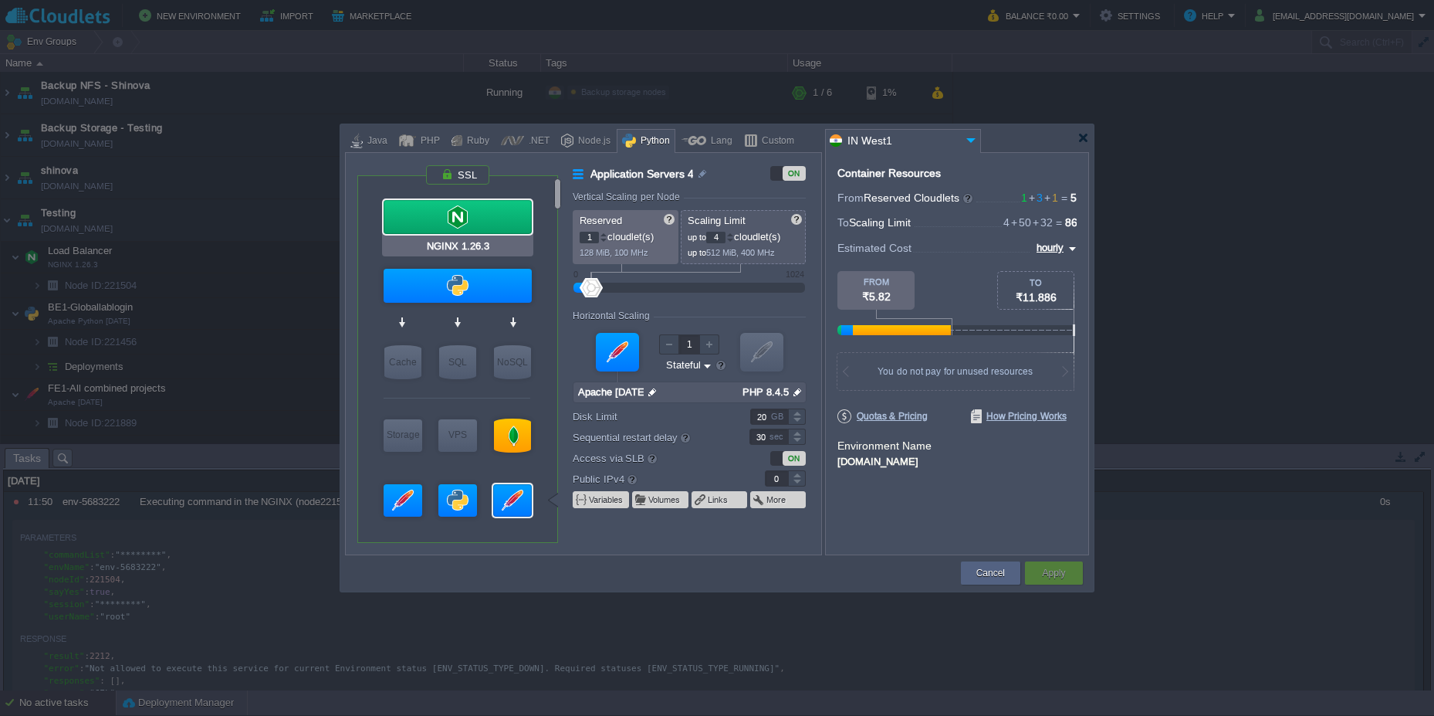
click at [477, 219] on div at bounding box center [458, 217] width 148 height 34
type input "Load Balancer"
type input "NGINX 1.26.3"
type input "null"
type input "1.26.3-almalinux-9"
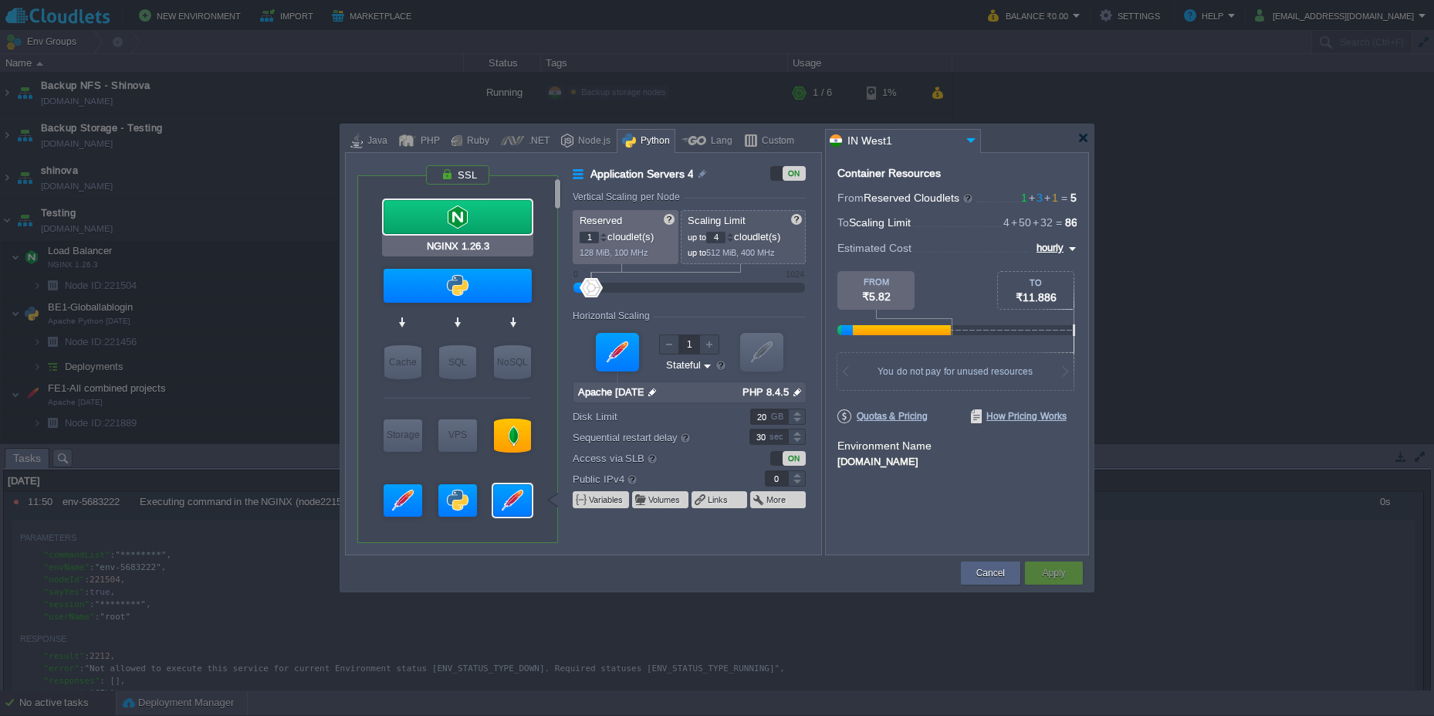
type input "1"
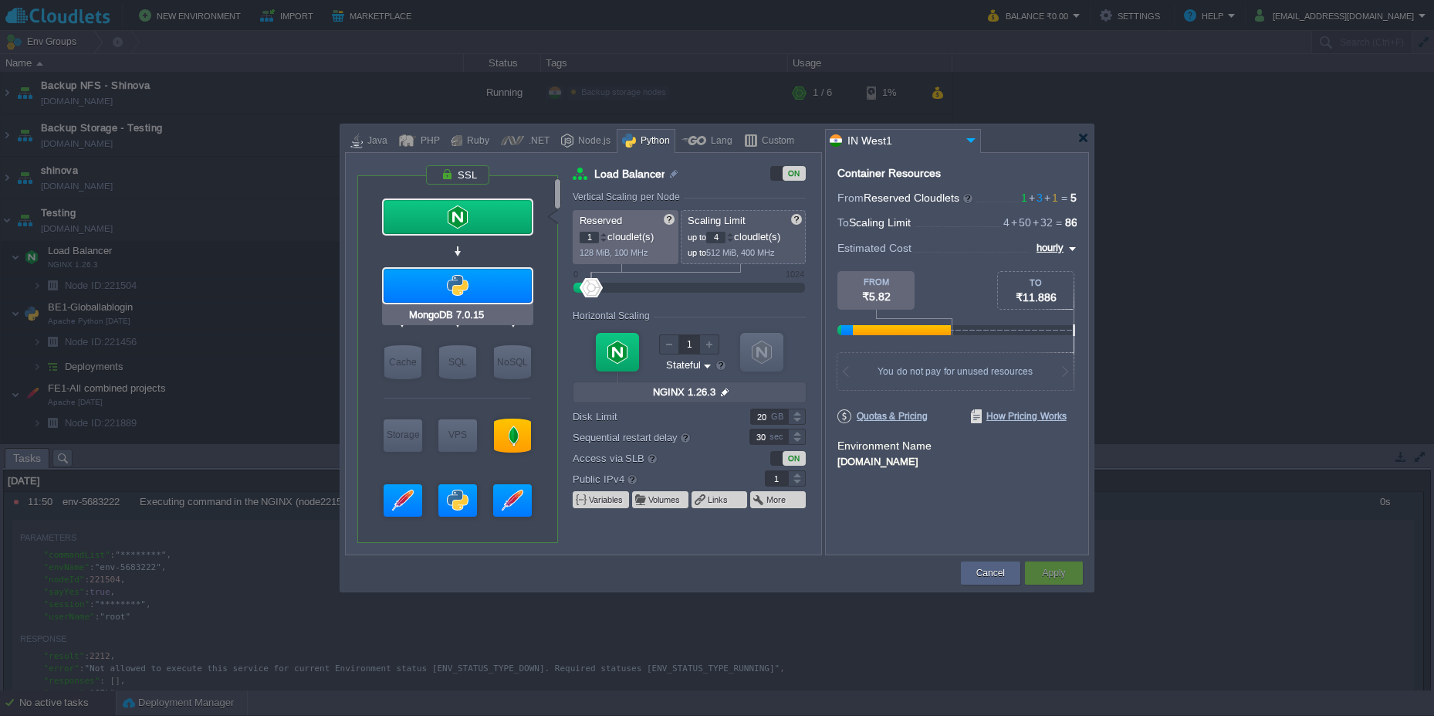
type input "Apache [DATE]"
click at [1082, 133] on div at bounding box center [1084, 138] width 12 height 12
